Goal: Find contact information: Find contact information

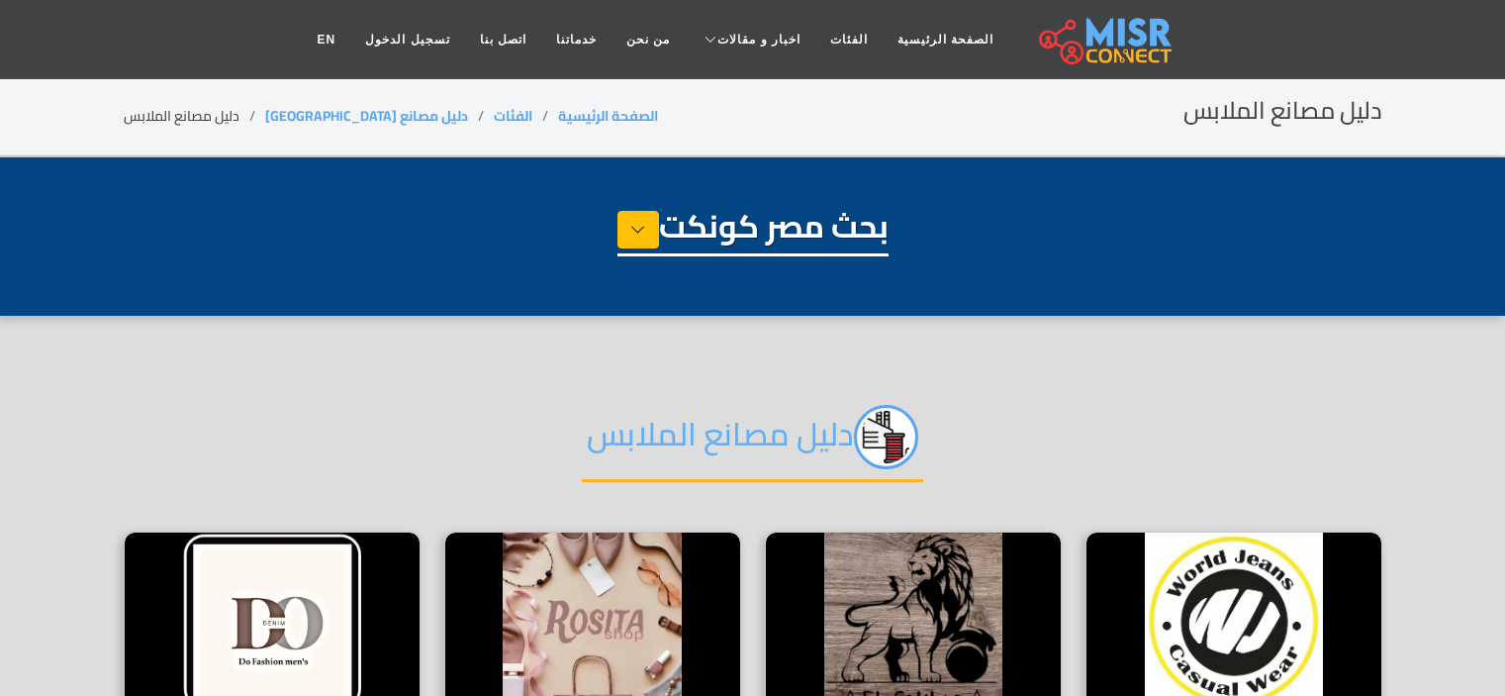
select select "**********"
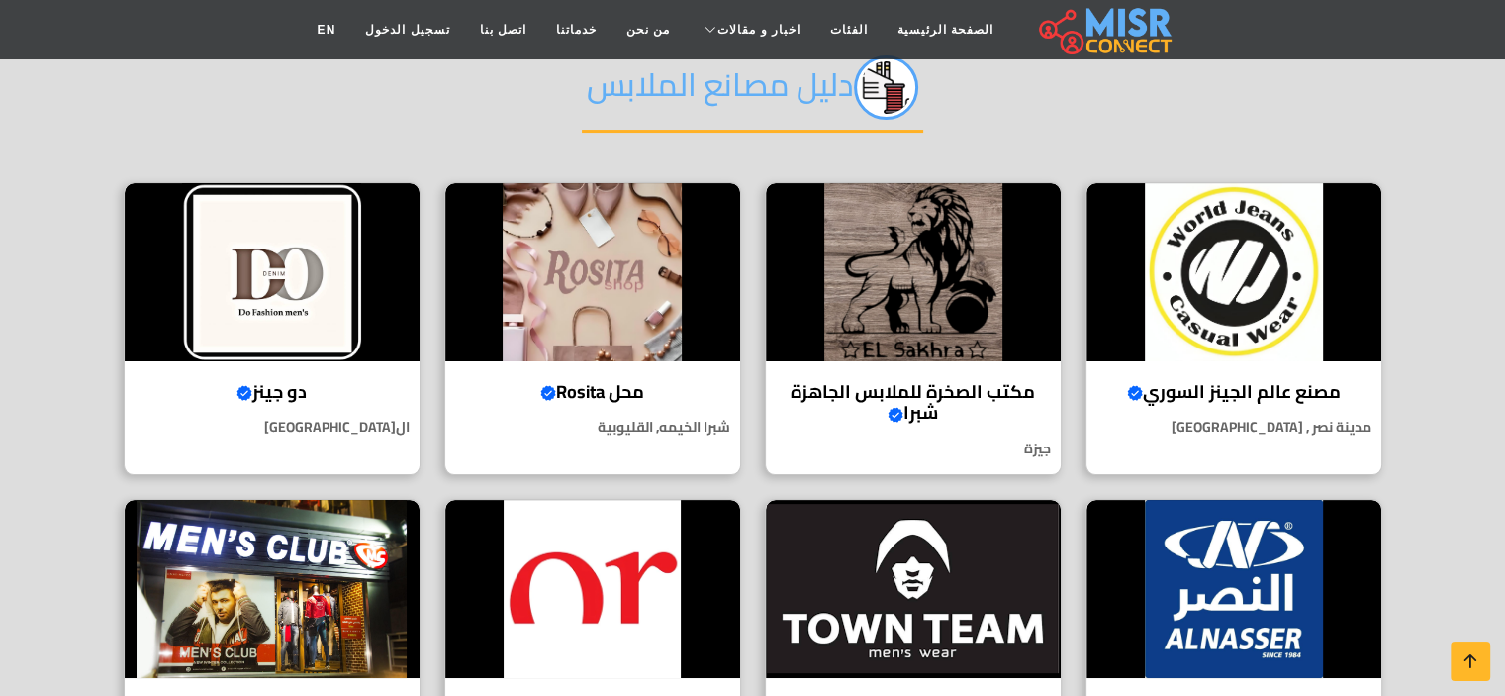
scroll to position [366, 0]
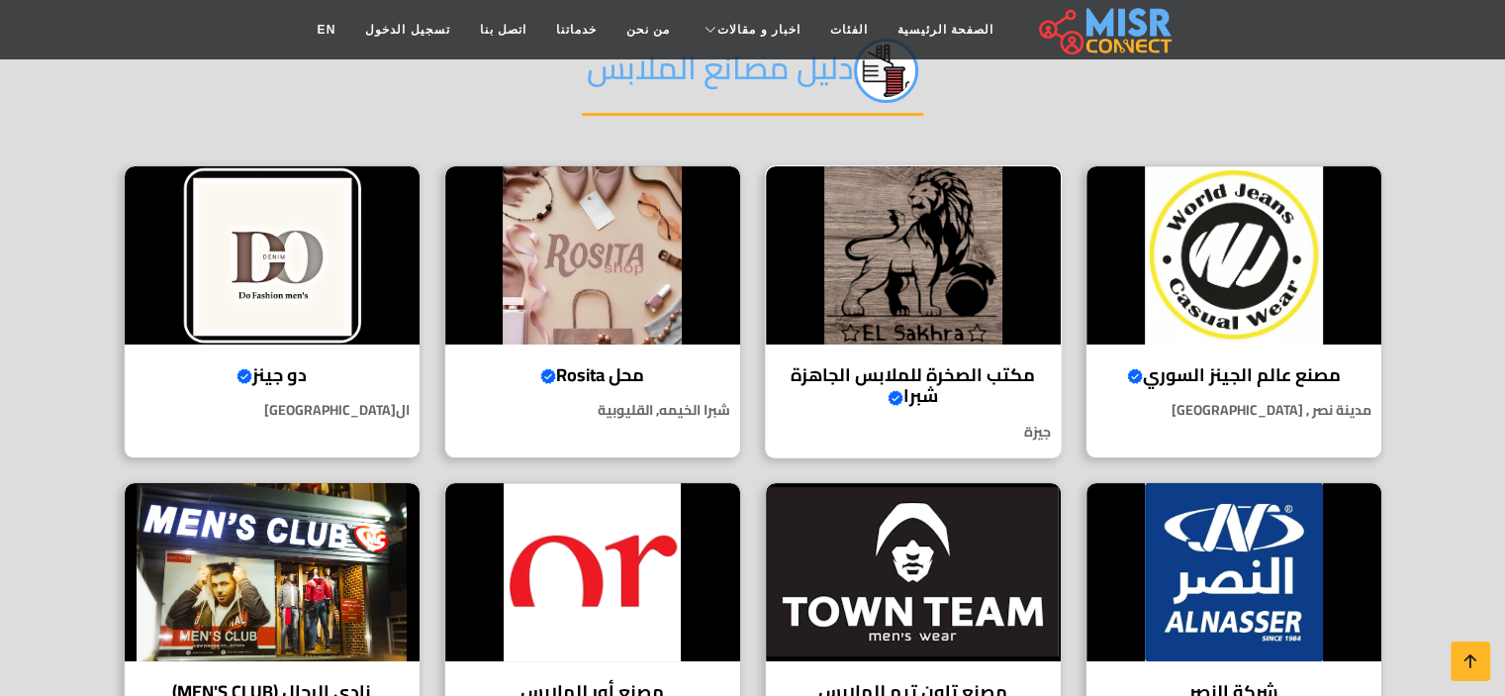
click at [1001, 289] on img at bounding box center [913, 255] width 295 height 178
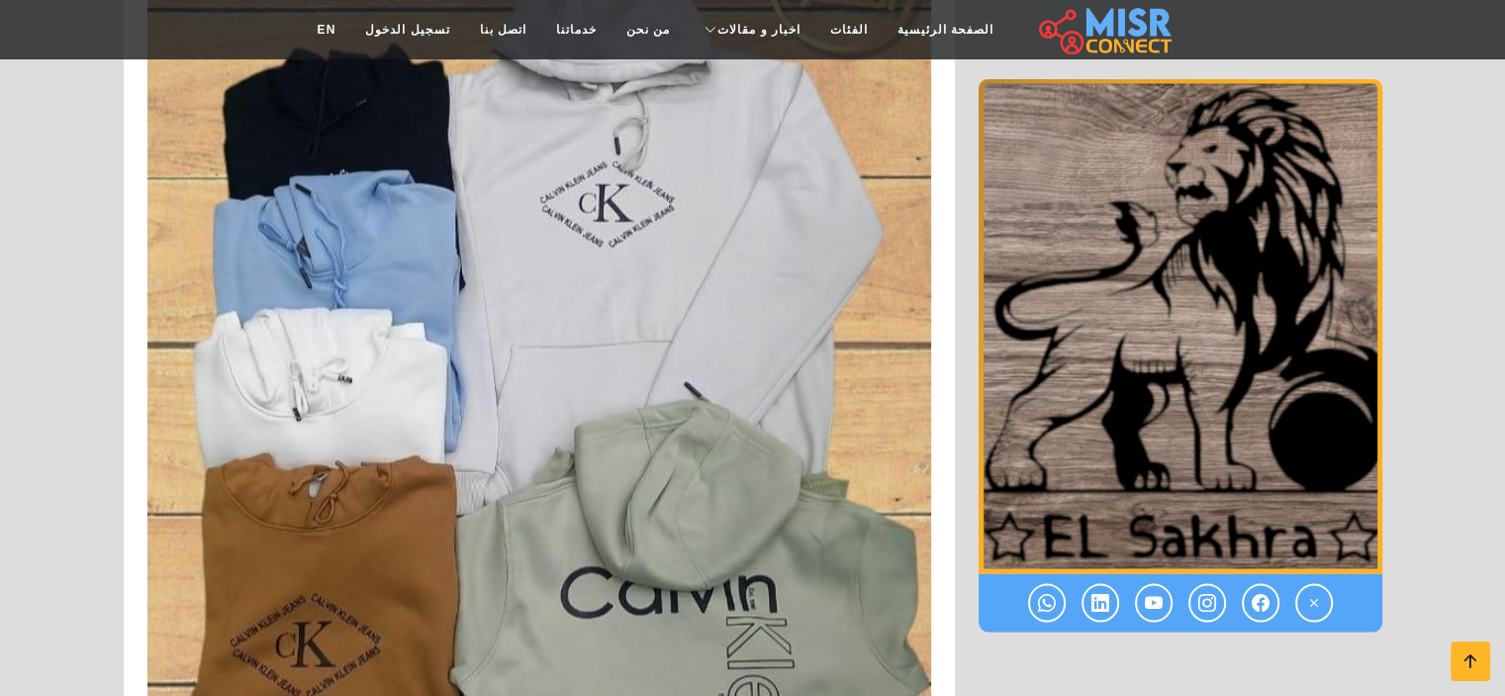
scroll to position [11278, 0]
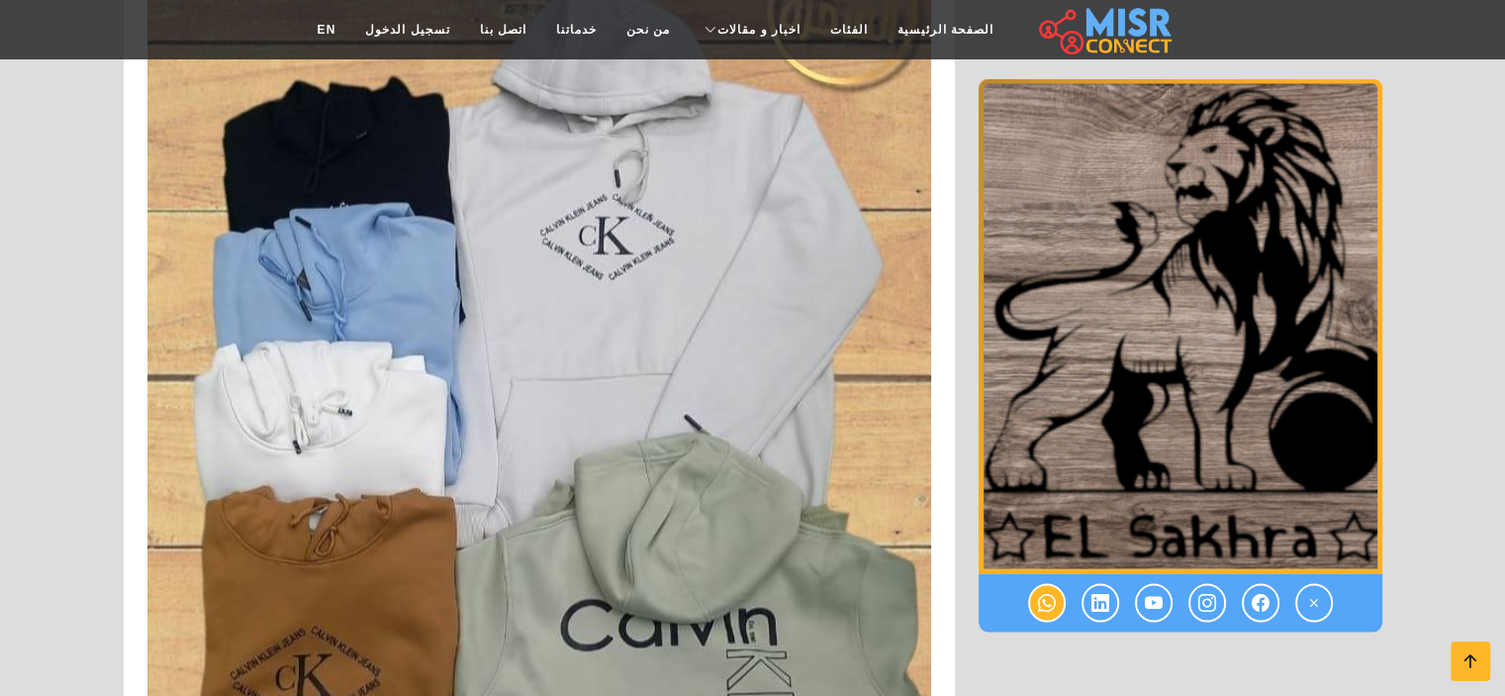
click at [1050, 601] on icon at bounding box center [1047, 603] width 18 height 33
click at [1265, 592] on icon at bounding box center [1261, 603] width 18 height 33
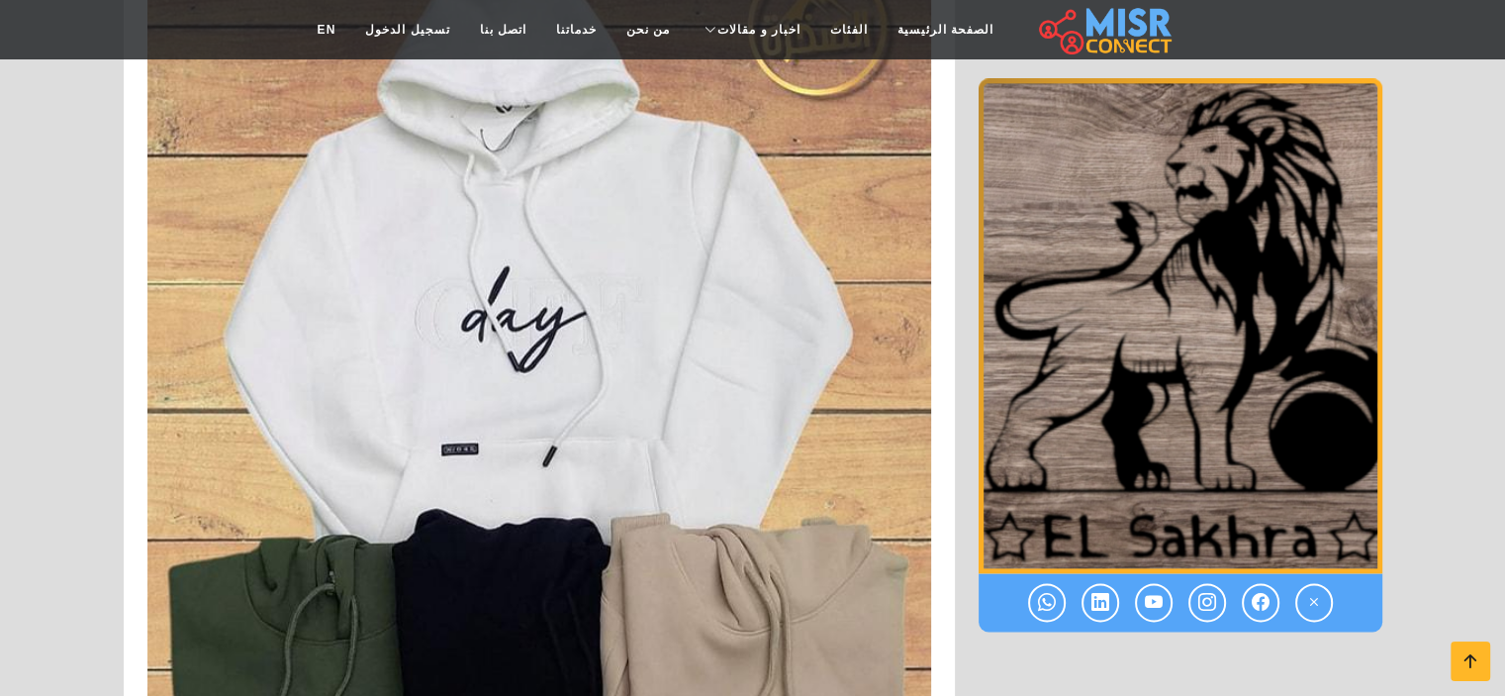
scroll to position [5250, 0]
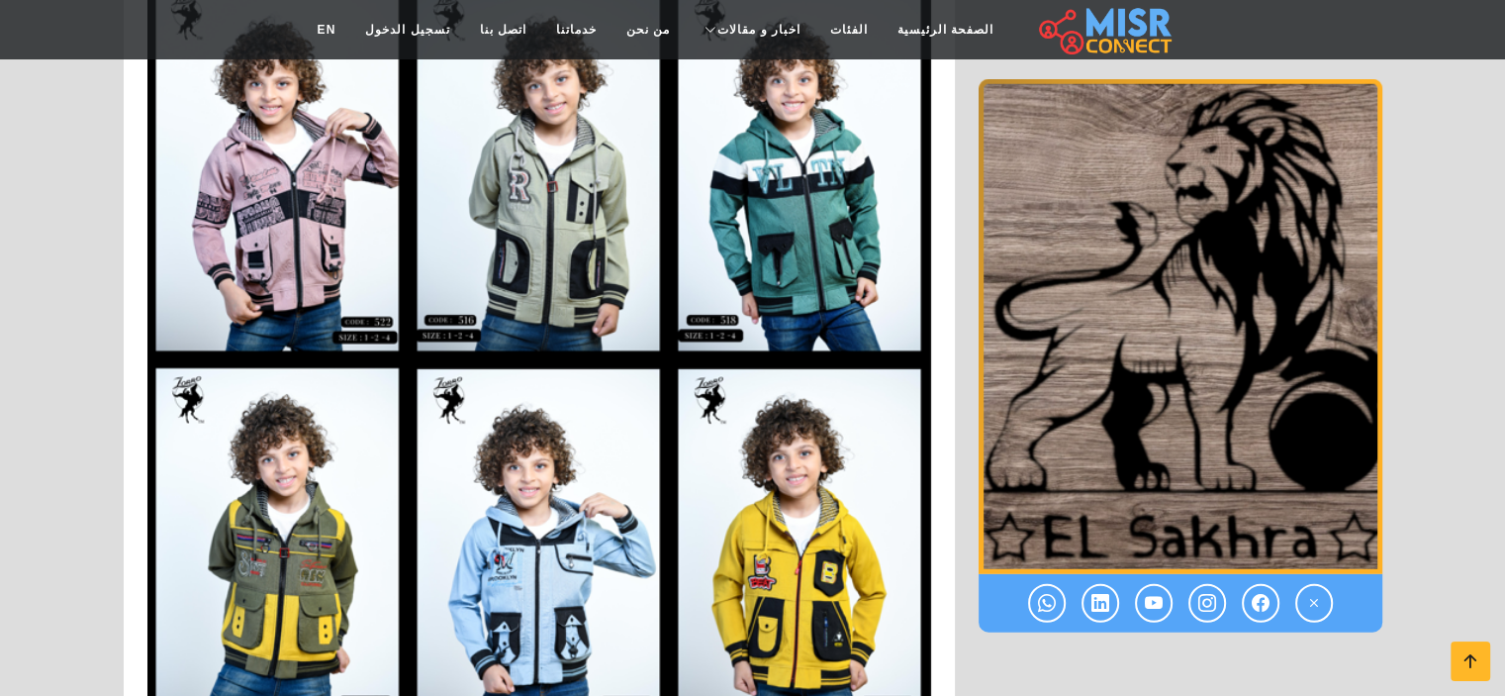
click at [1032, 587] on div at bounding box center [1181, 603] width 404 height 58
click at [1037, 592] on link at bounding box center [1047, 603] width 38 height 39
click at [1045, 606] on icon at bounding box center [1047, 603] width 18 height 33
click at [1255, 599] on icon at bounding box center [1261, 603] width 18 height 33
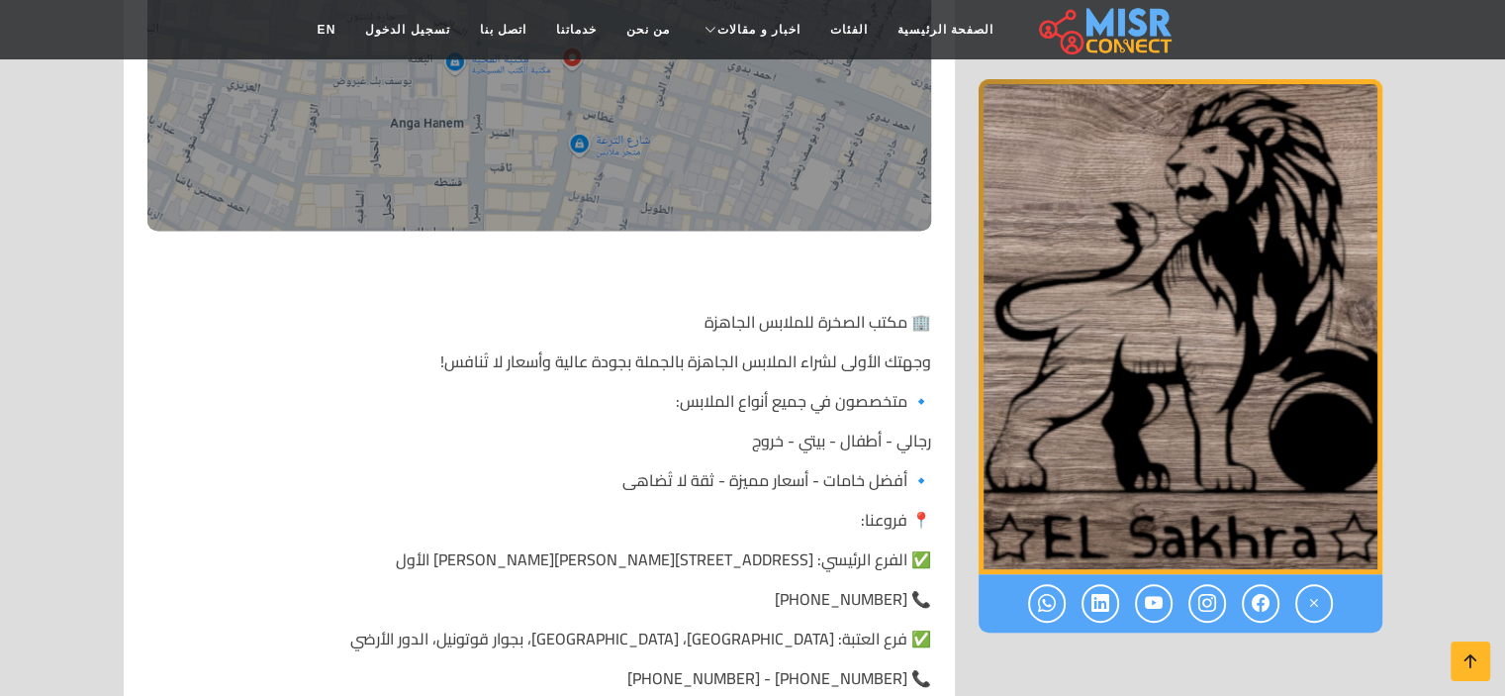
scroll to position [775, 0]
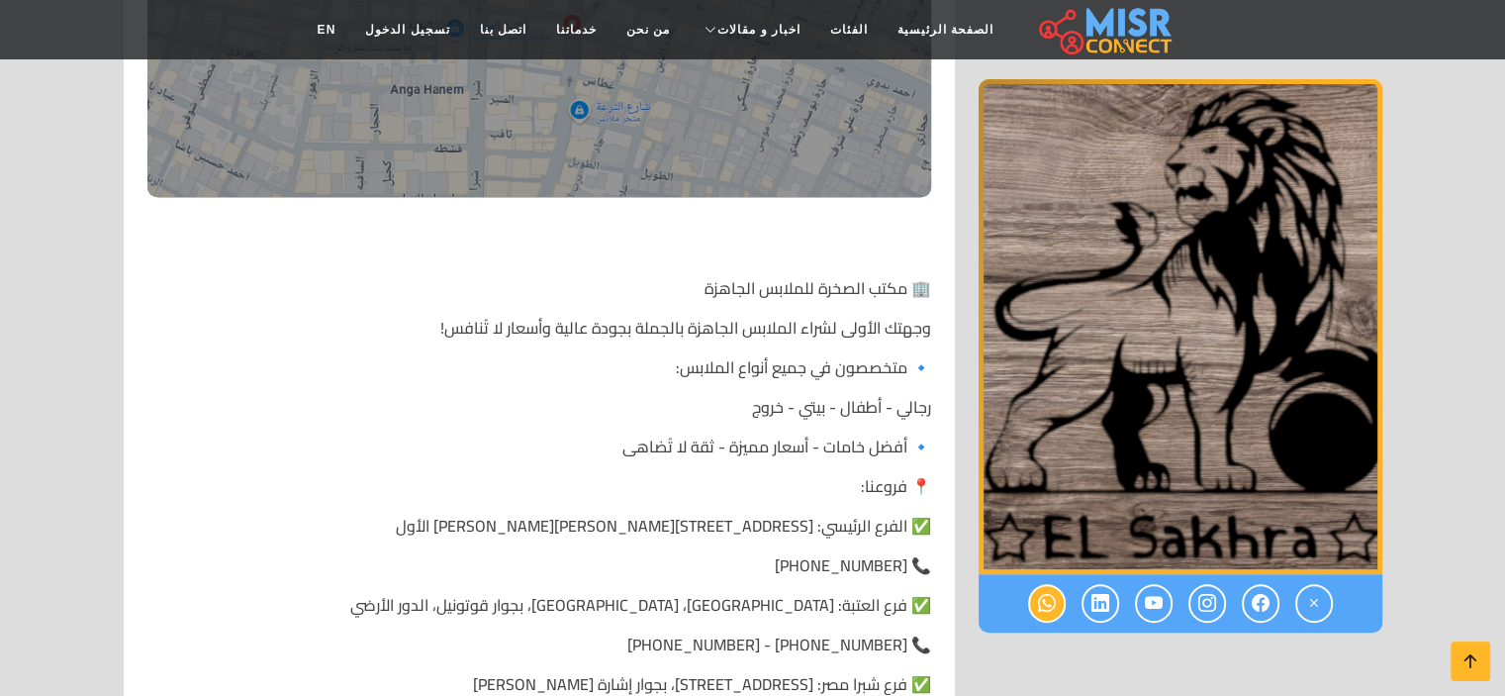
click at [1048, 619] on link at bounding box center [1047, 603] width 38 height 39
